Goal: Information Seeking & Learning: Learn about a topic

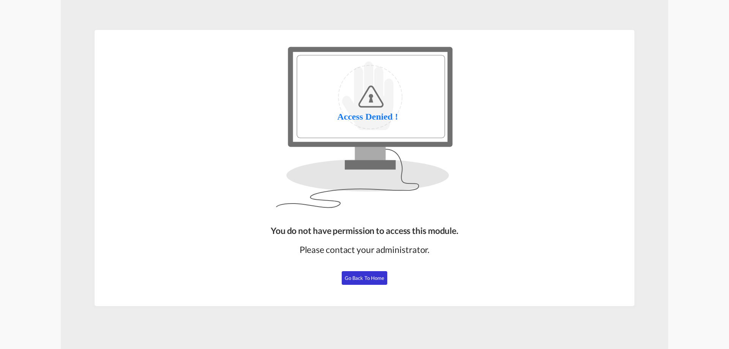
click at [370, 282] on button "Go Back to Home" at bounding box center [365, 278] width 46 height 14
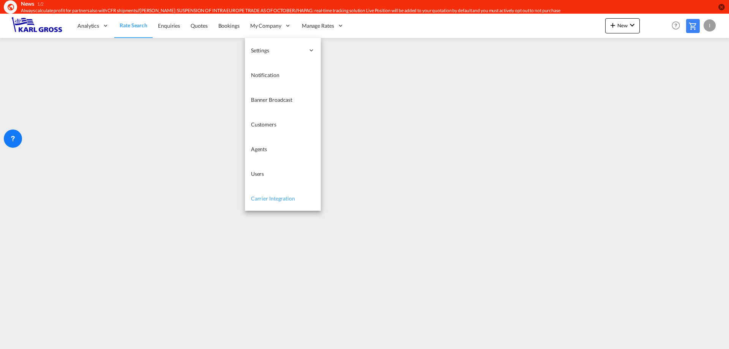
click at [290, 196] on span "Carrier Integration" at bounding box center [273, 198] width 44 height 6
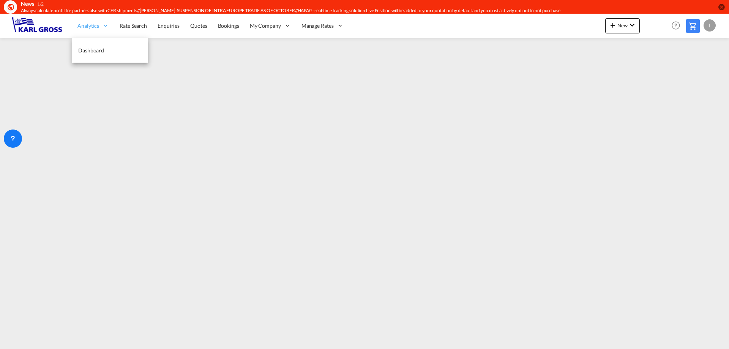
click at [98, 26] on span "Analytics" at bounding box center [88, 26] width 22 height 8
click at [90, 29] on span "Analytics" at bounding box center [88, 26] width 22 height 8
click at [98, 47] on span "Dashboard" at bounding box center [91, 51] width 26 height 8
